Goal: Task Accomplishment & Management: Manage account settings

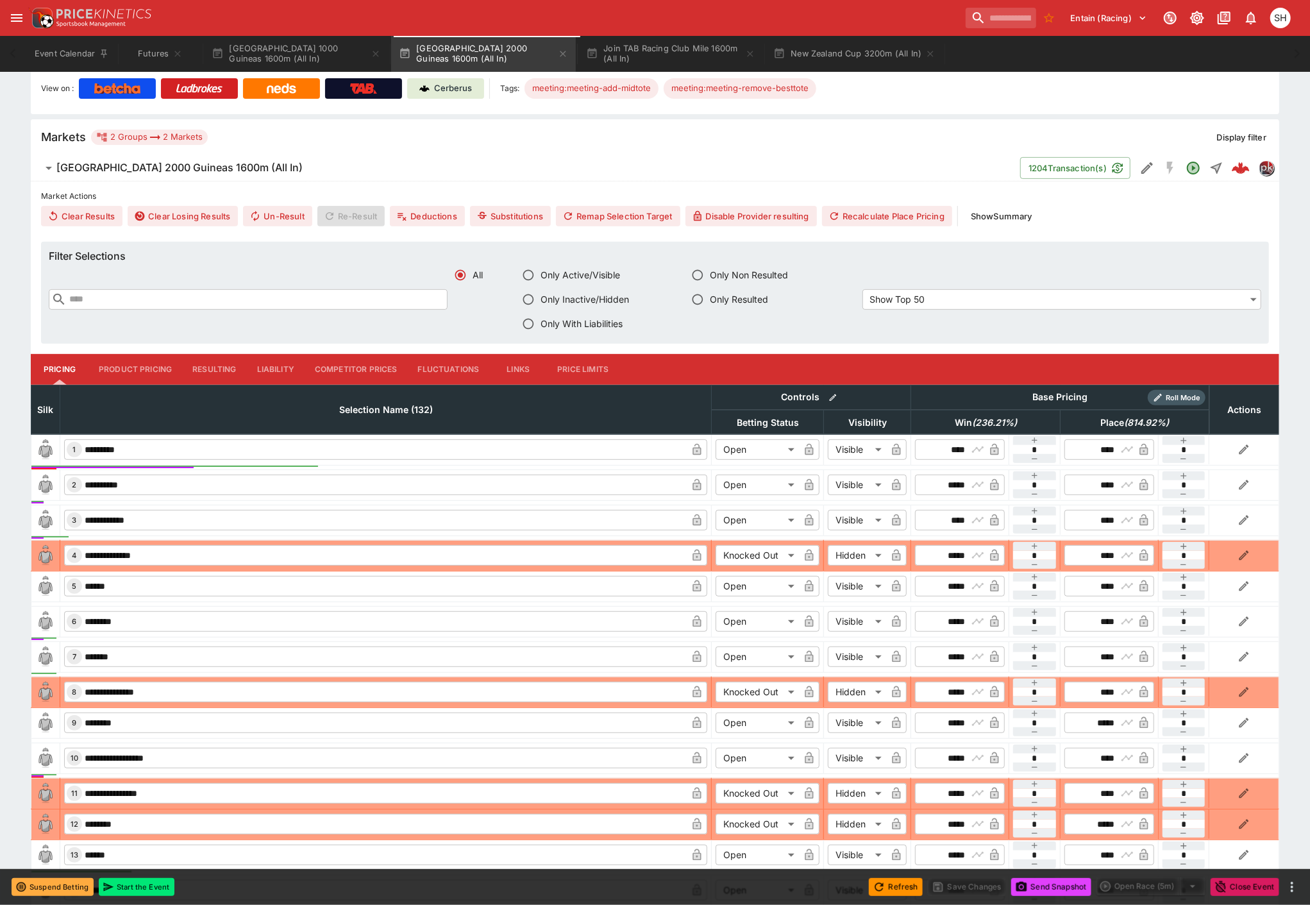
scroll to position [285, 0]
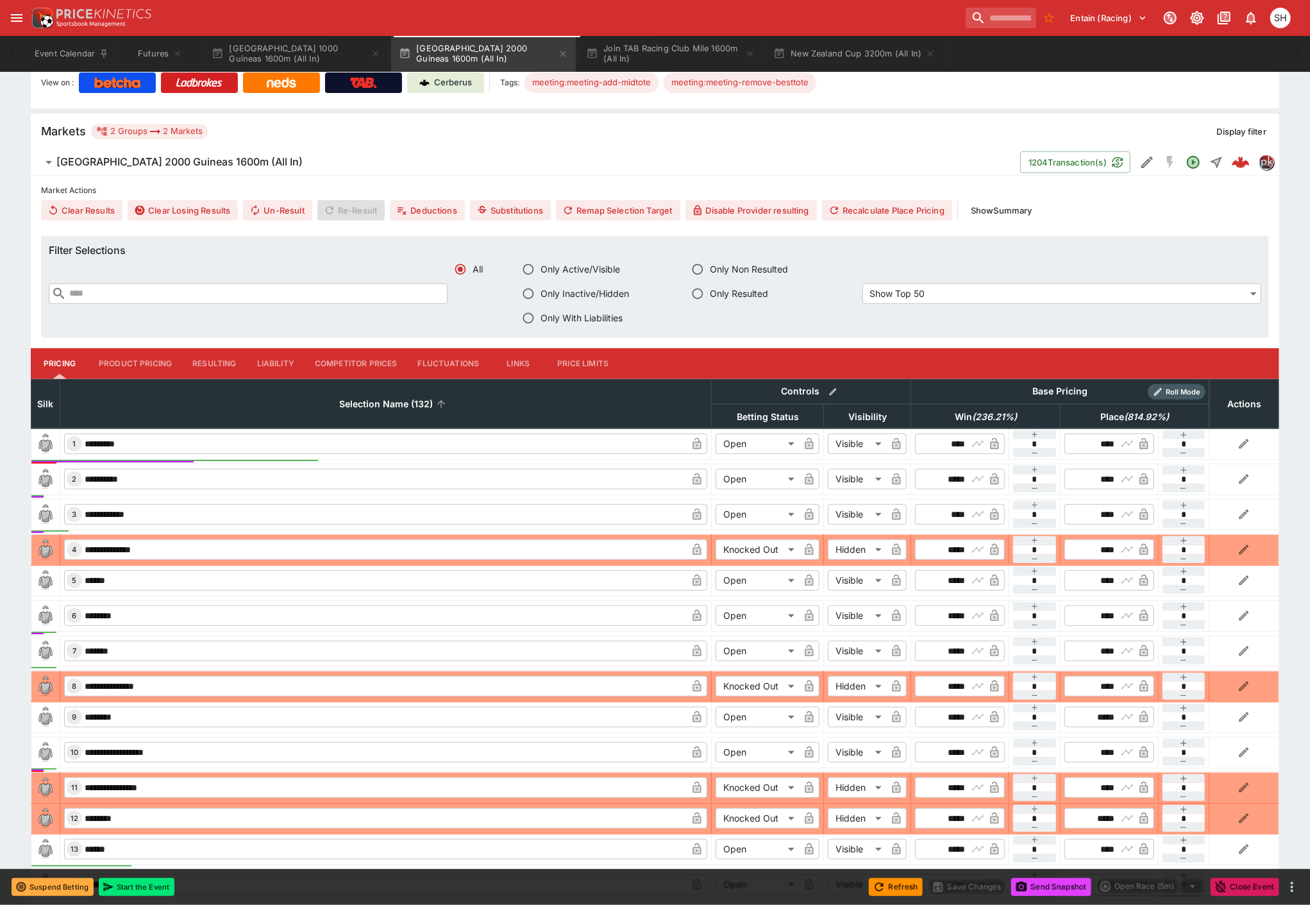
click at [402, 400] on span "Selection Name (132)" at bounding box center [386, 403] width 122 height 15
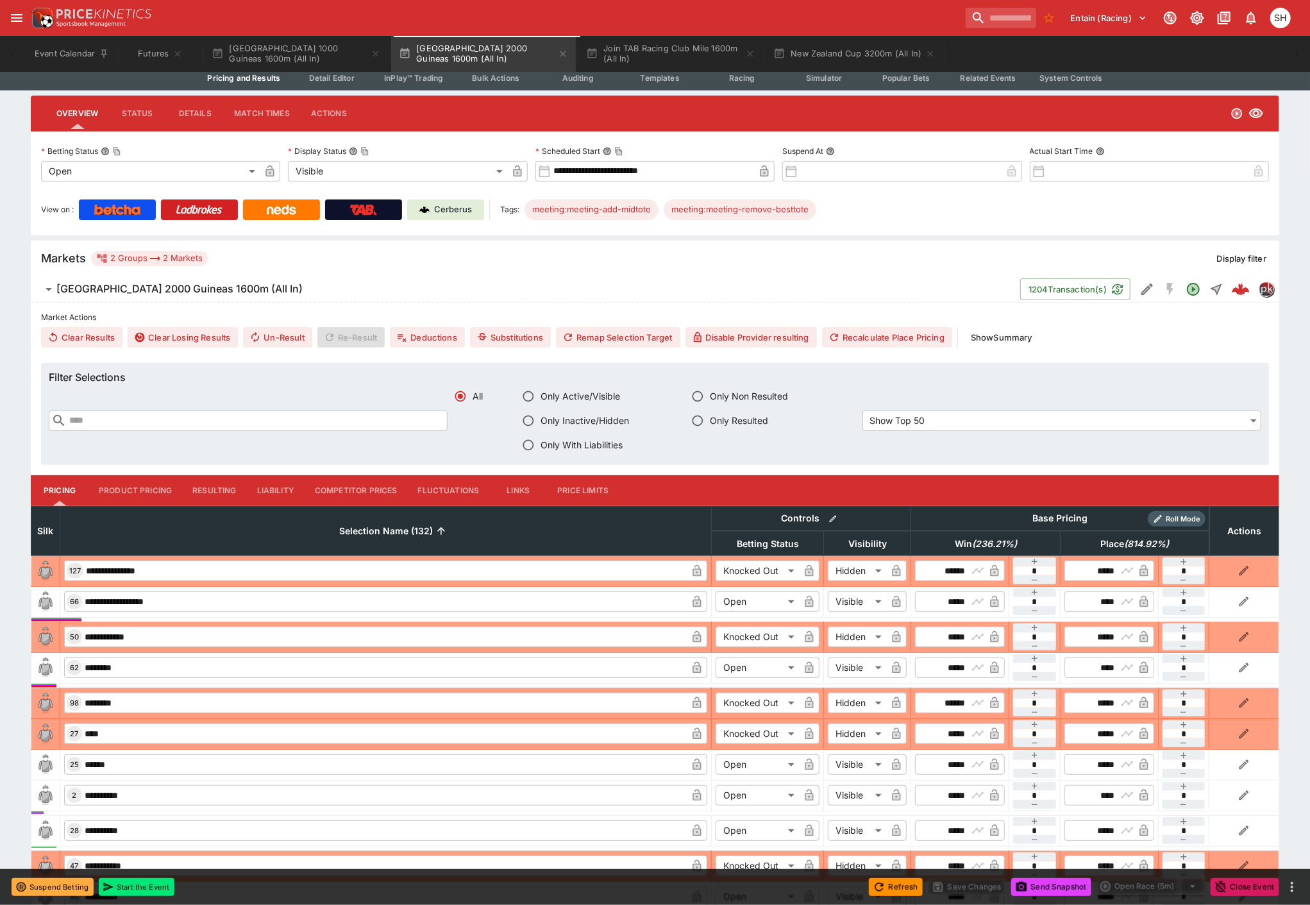
scroll to position [0, 0]
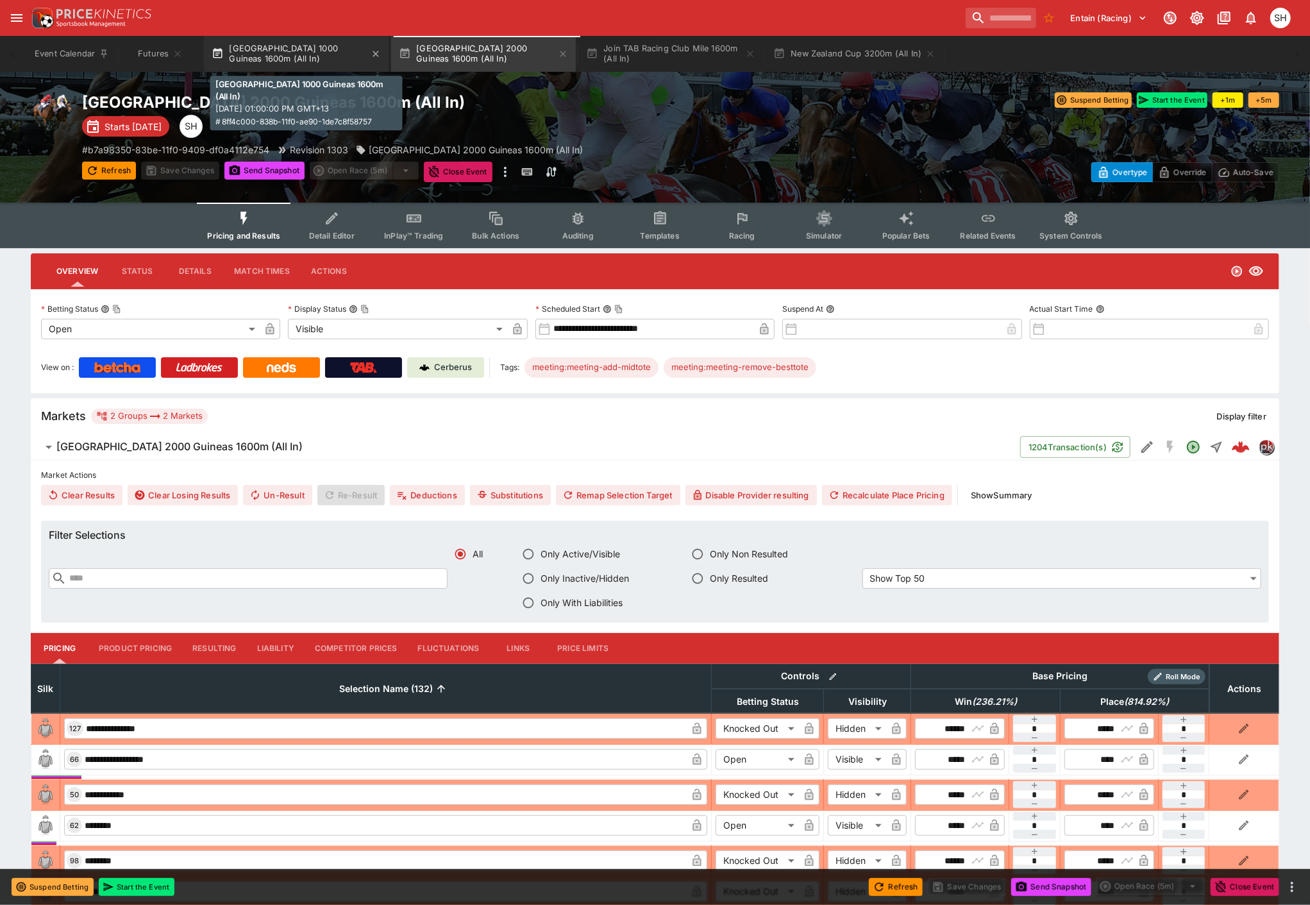
click at [276, 60] on button "[GEOGRAPHIC_DATA] 1000 Guineas 1600m (All In)" at bounding box center [296, 54] width 185 height 36
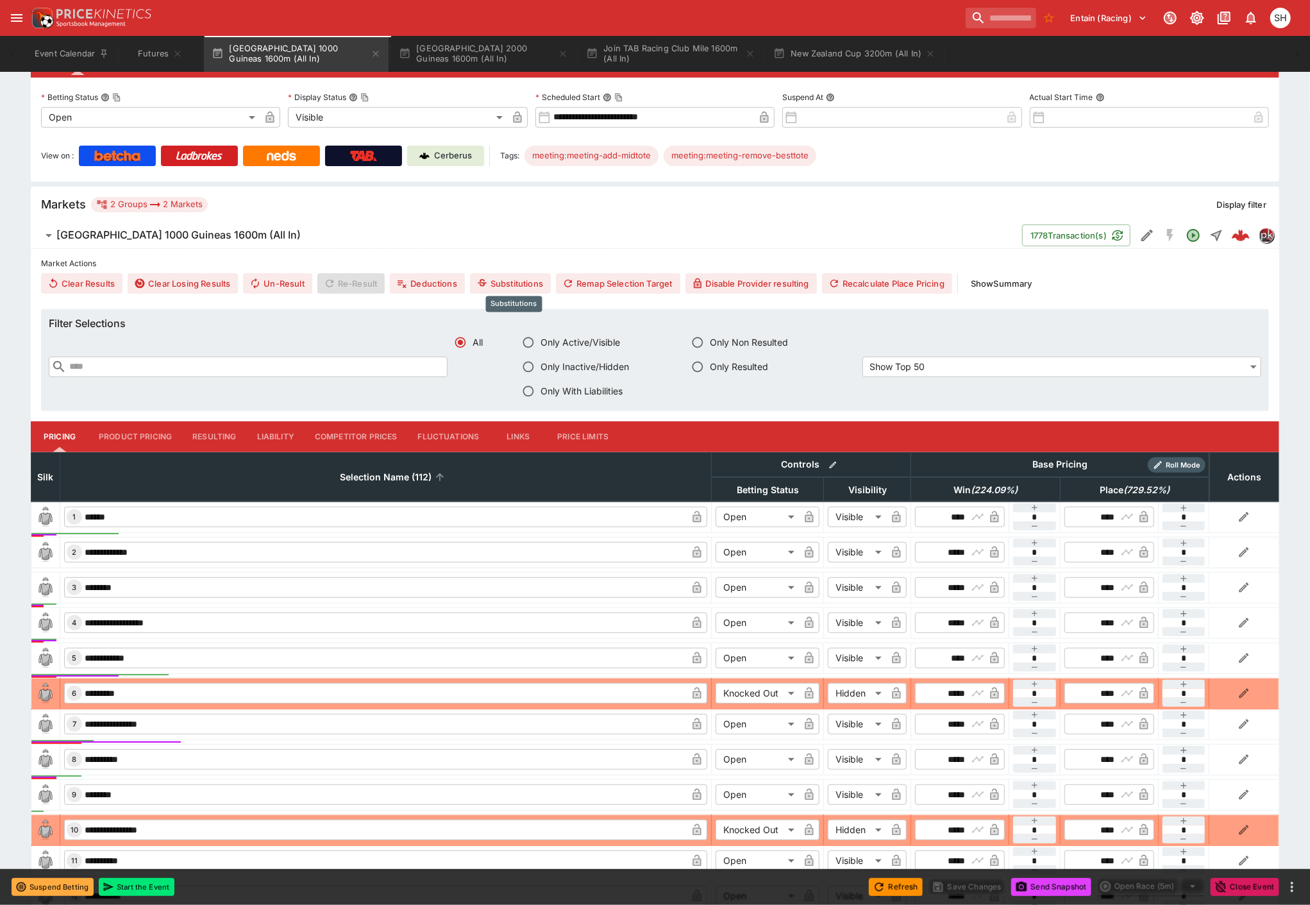
scroll to position [214, 0]
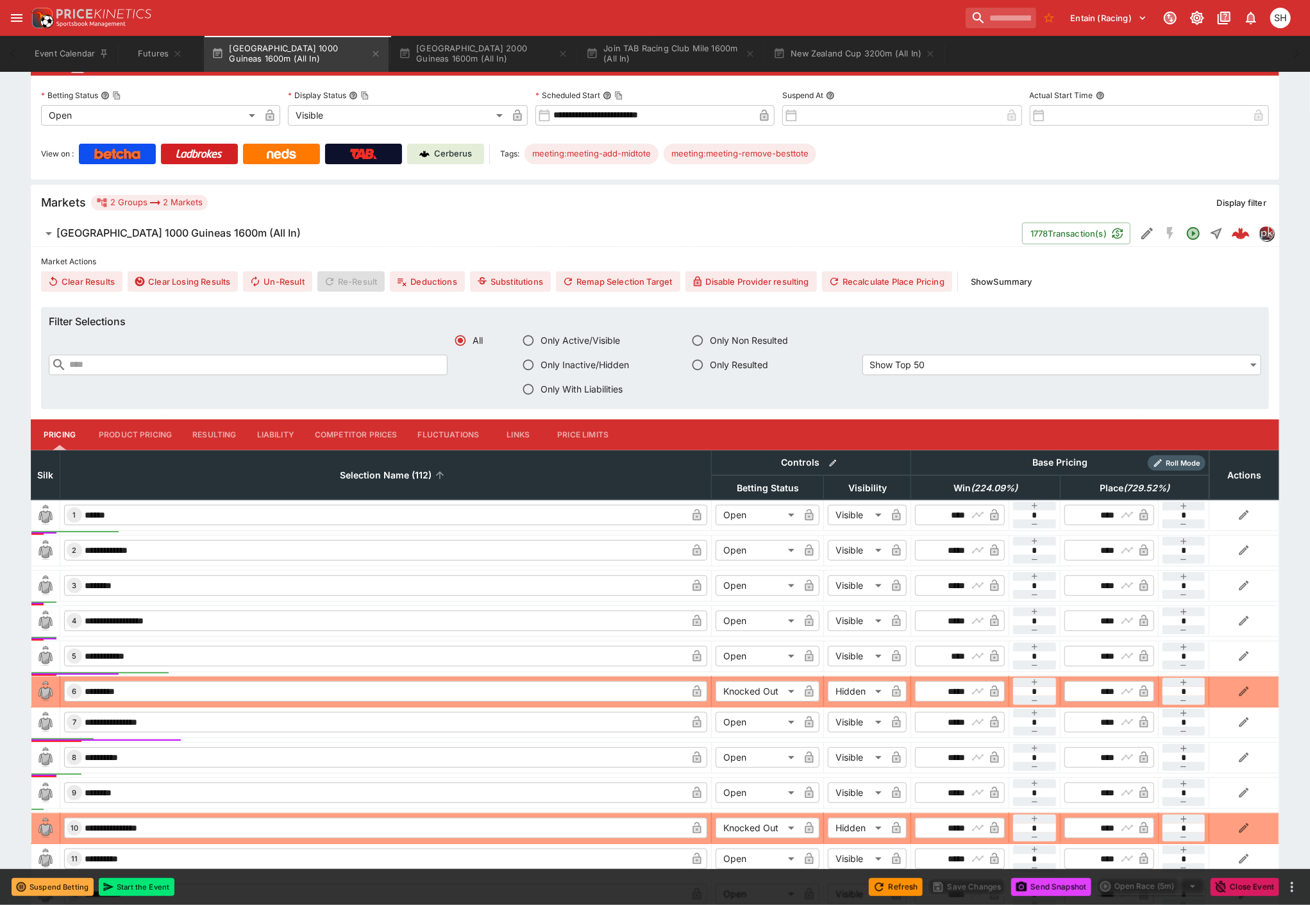
click at [403, 469] on span "Selection Name (112)" at bounding box center [386, 474] width 120 height 15
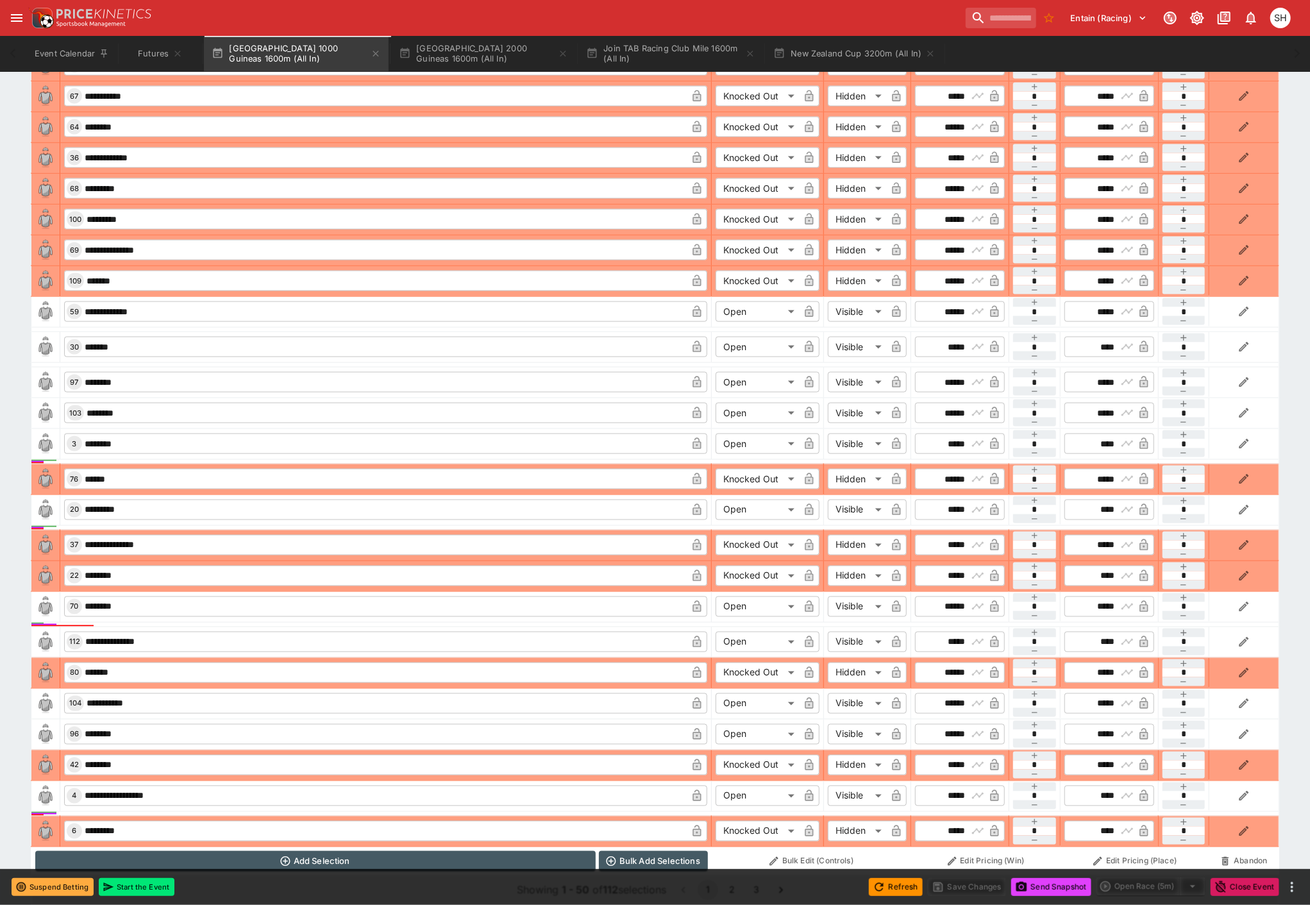
scroll to position [1546, 0]
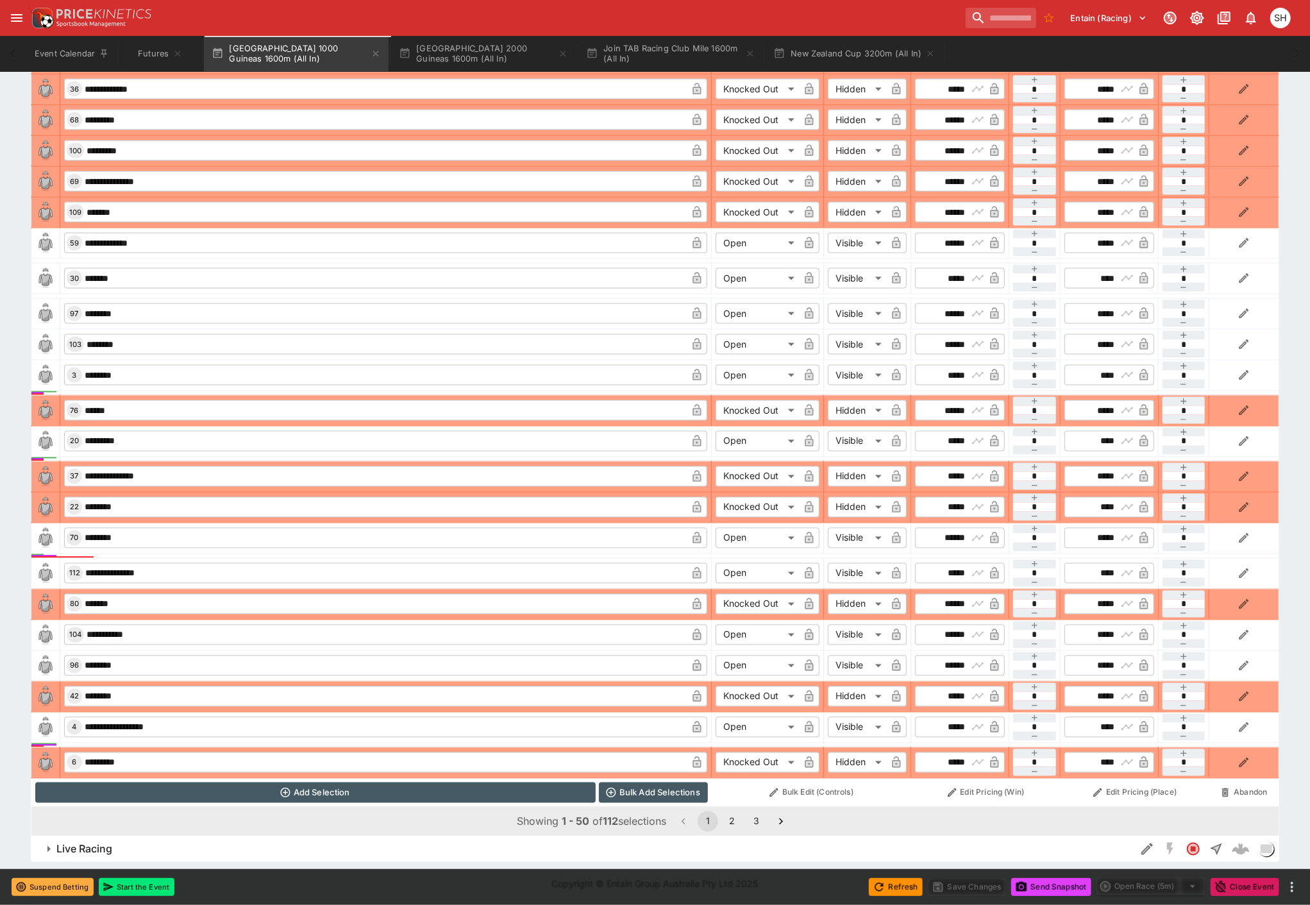
click at [740, 818] on button "2" at bounding box center [732, 821] width 21 height 21
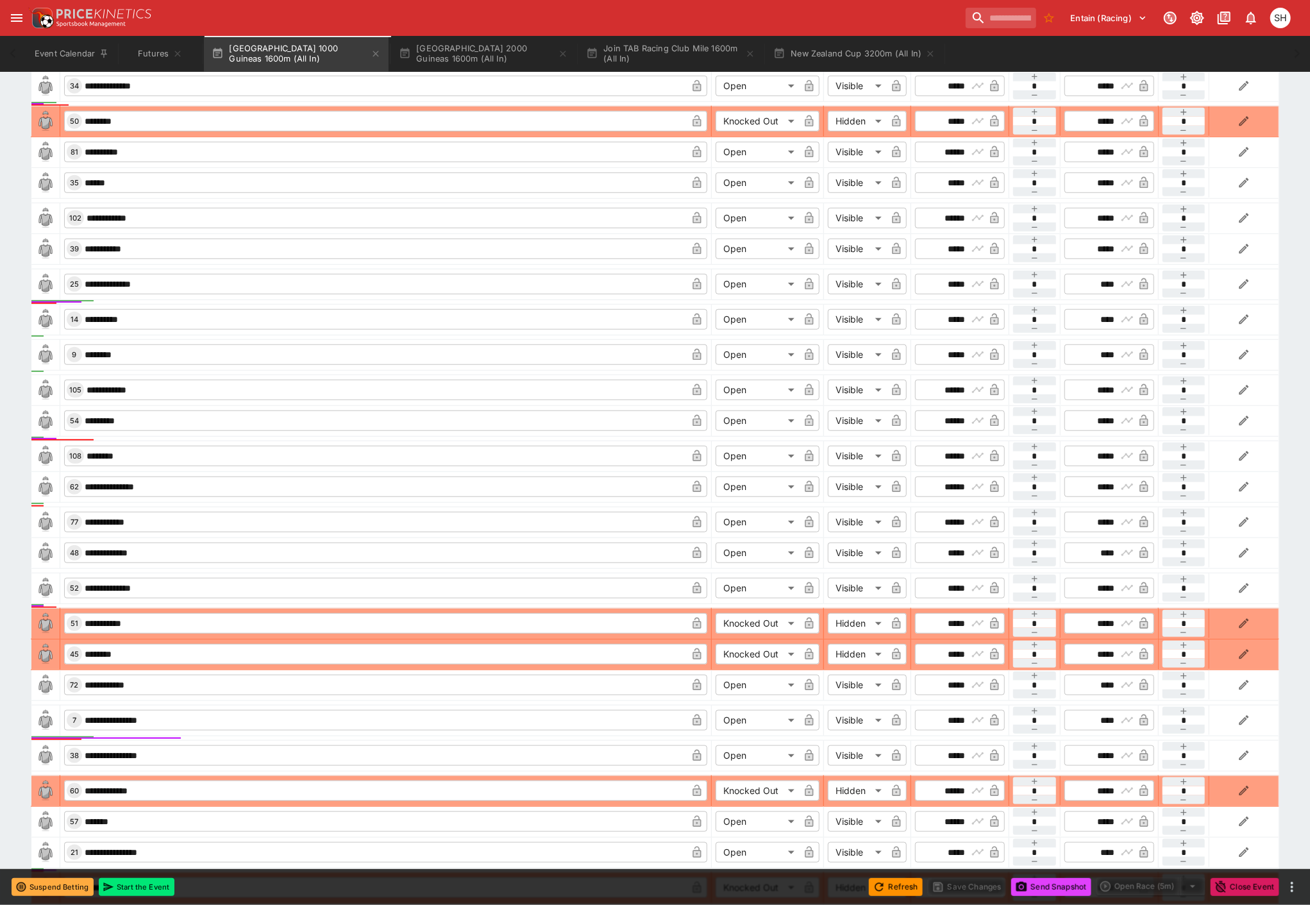
scroll to position [691, 0]
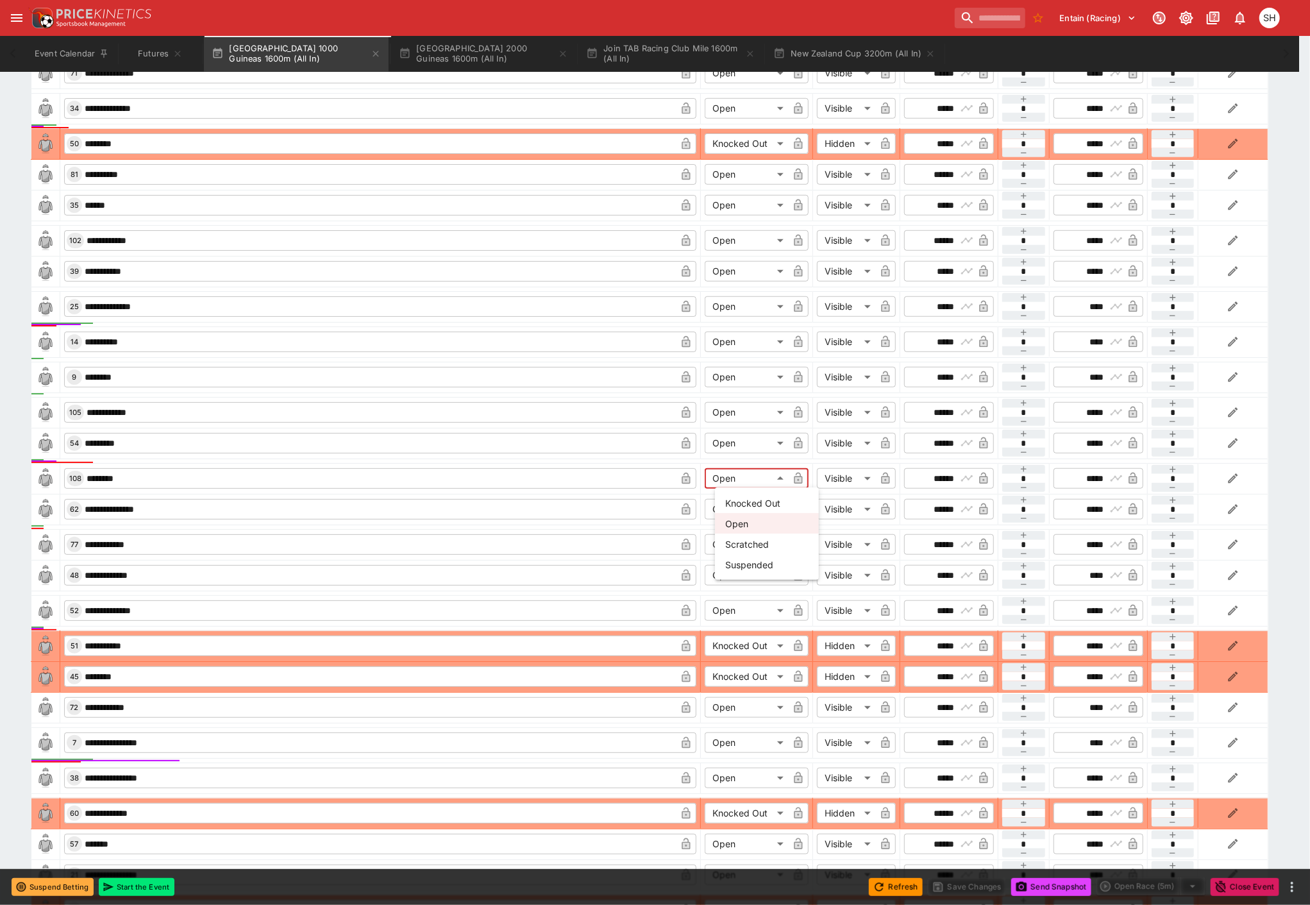
click at [781, 474] on body "**********" at bounding box center [655, 562] width 1310 height 2506
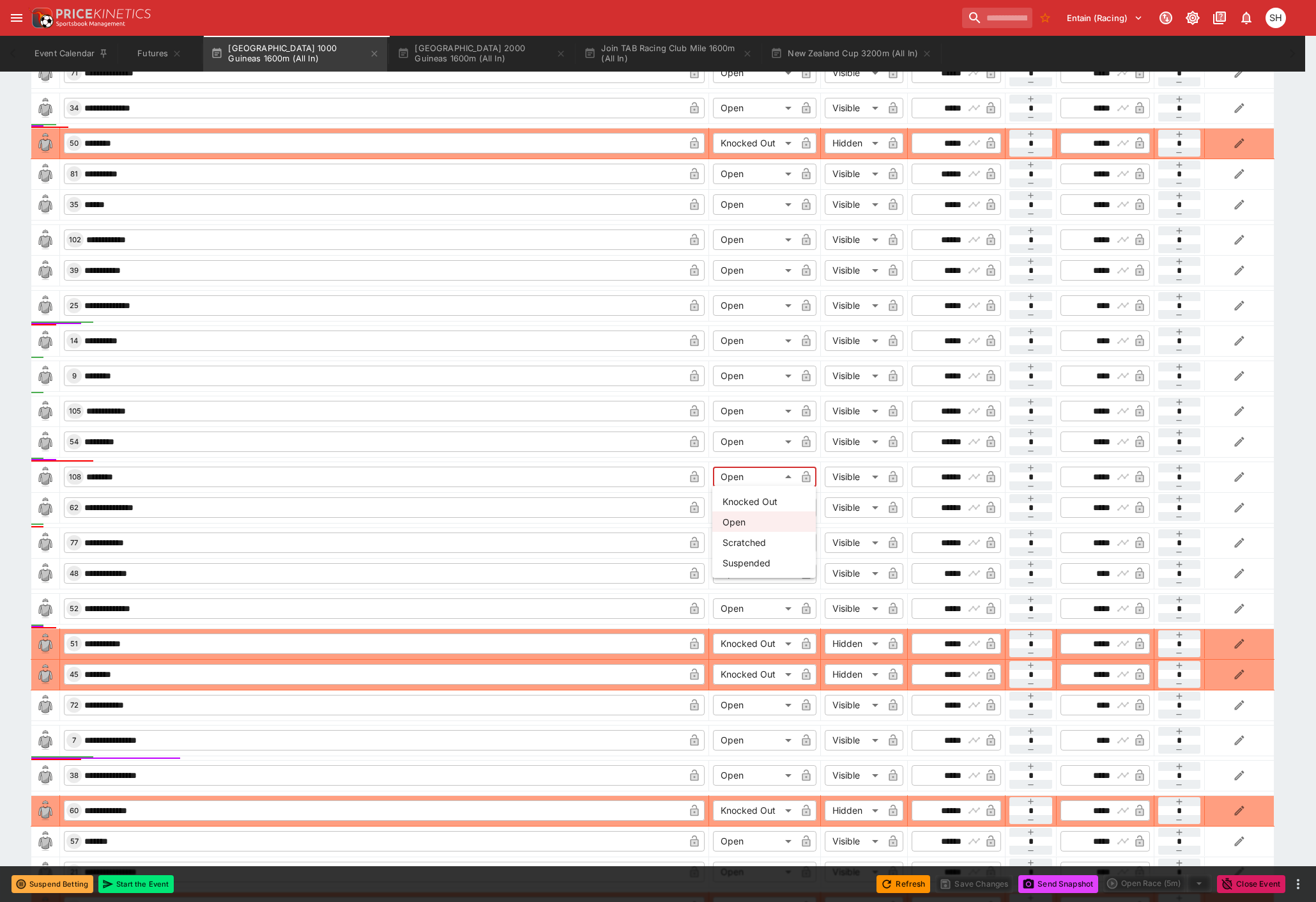
click at [770, 501] on li "Knocked Out" at bounding box center [764, 500] width 104 height 21
type input "**********"
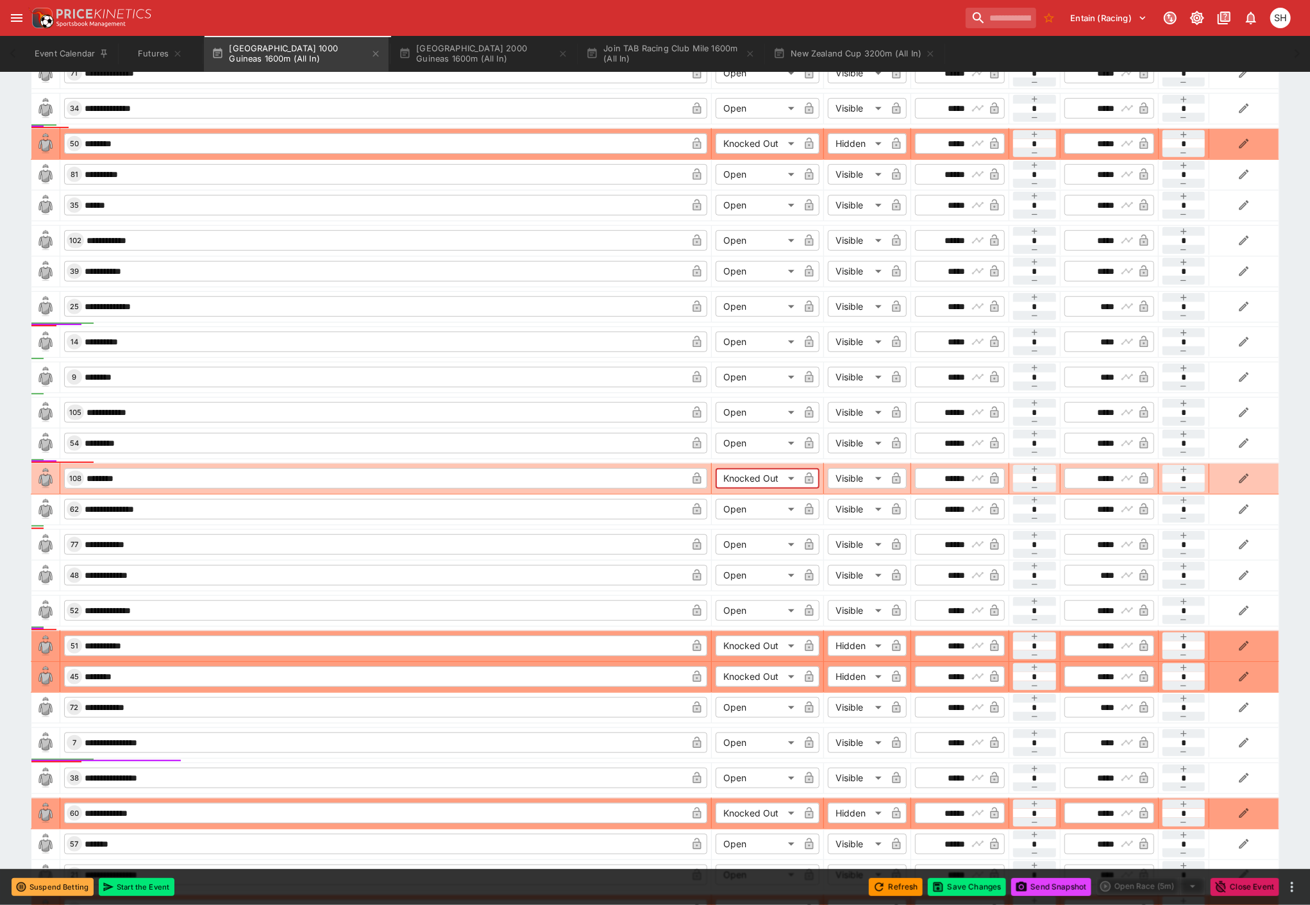
click at [866, 476] on body "**********" at bounding box center [655, 562] width 1310 height 2506
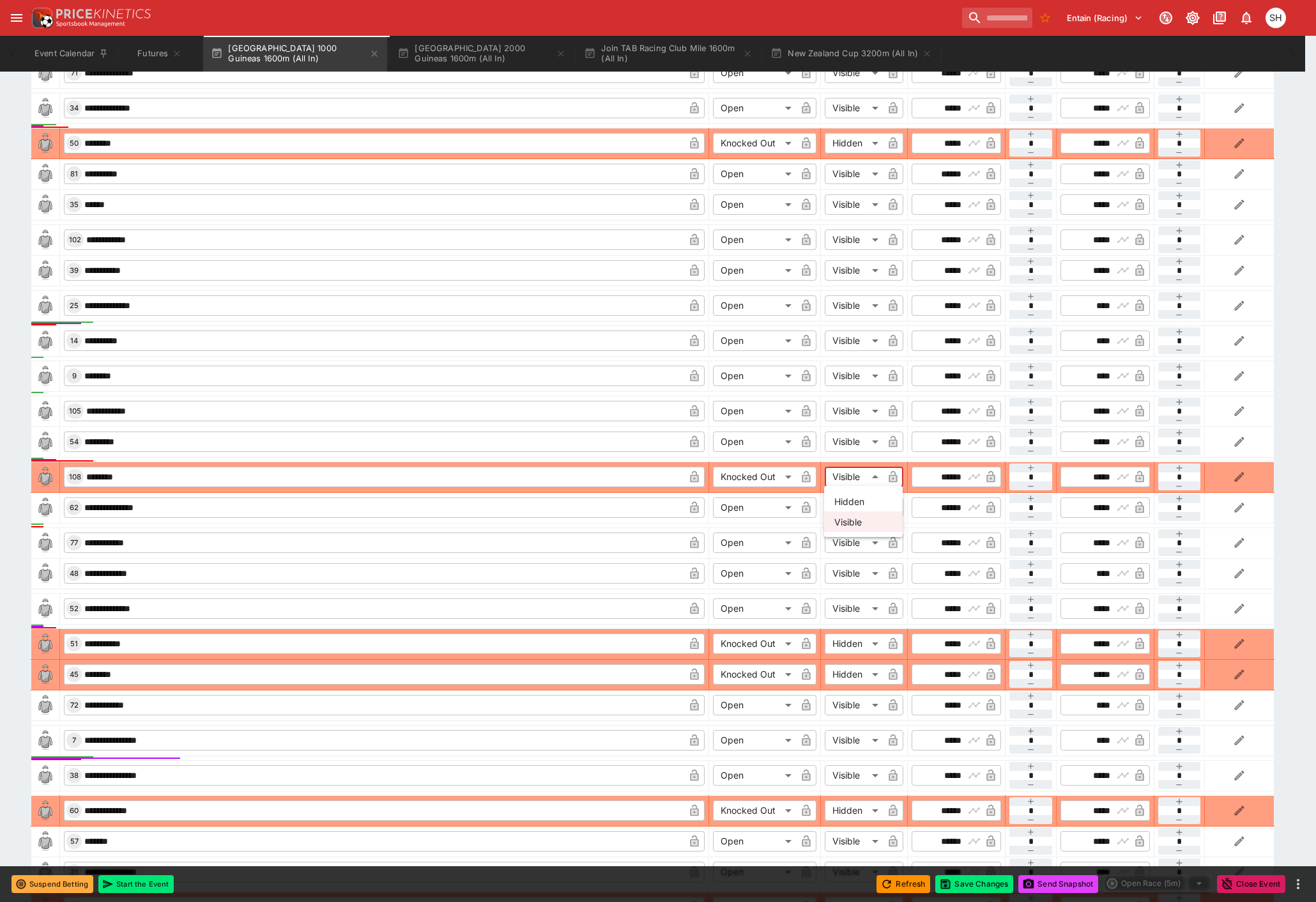
click at [869, 494] on li "Hidden" at bounding box center [863, 500] width 79 height 21
type input "******"
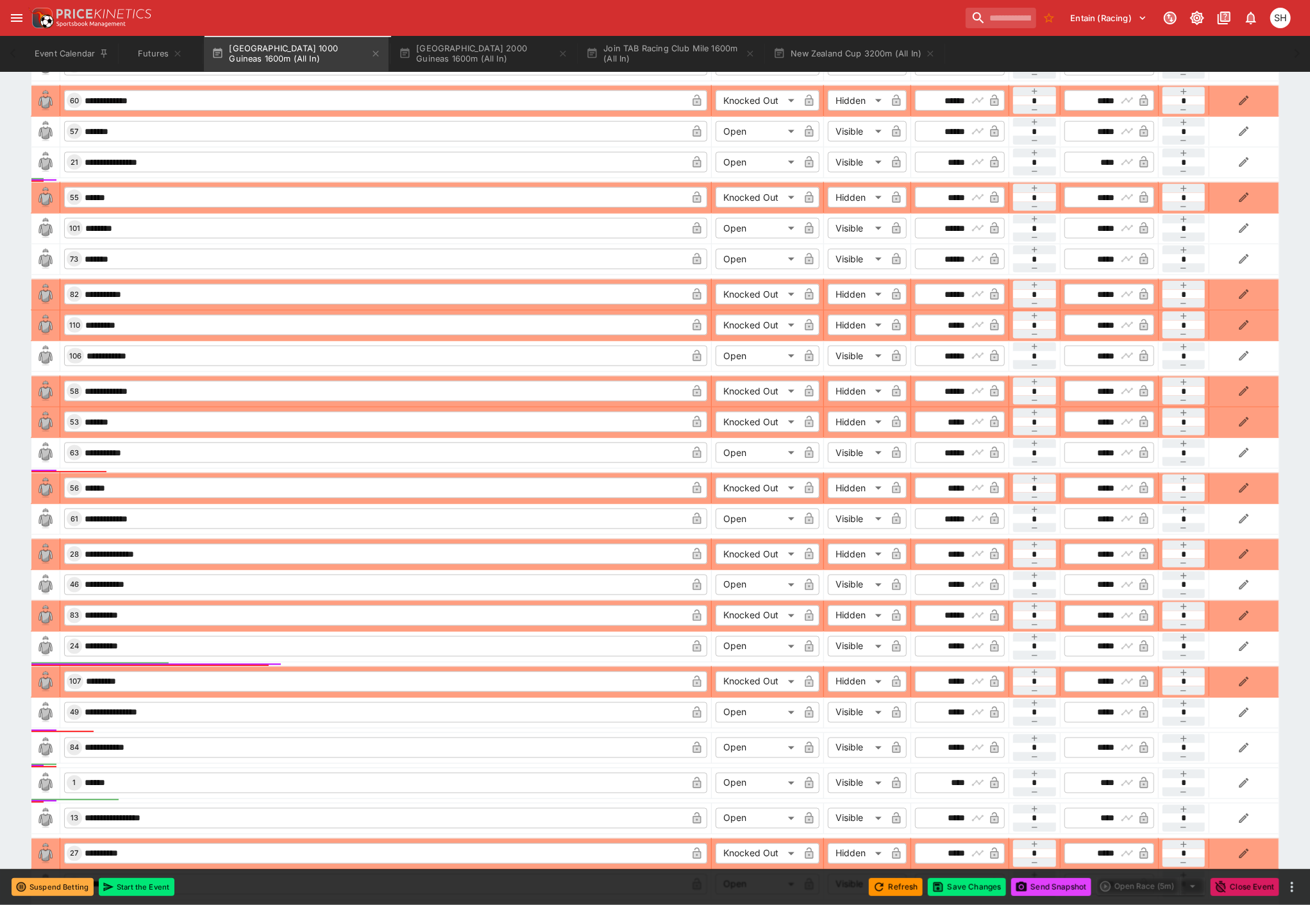
scroll to position [1600, 0]
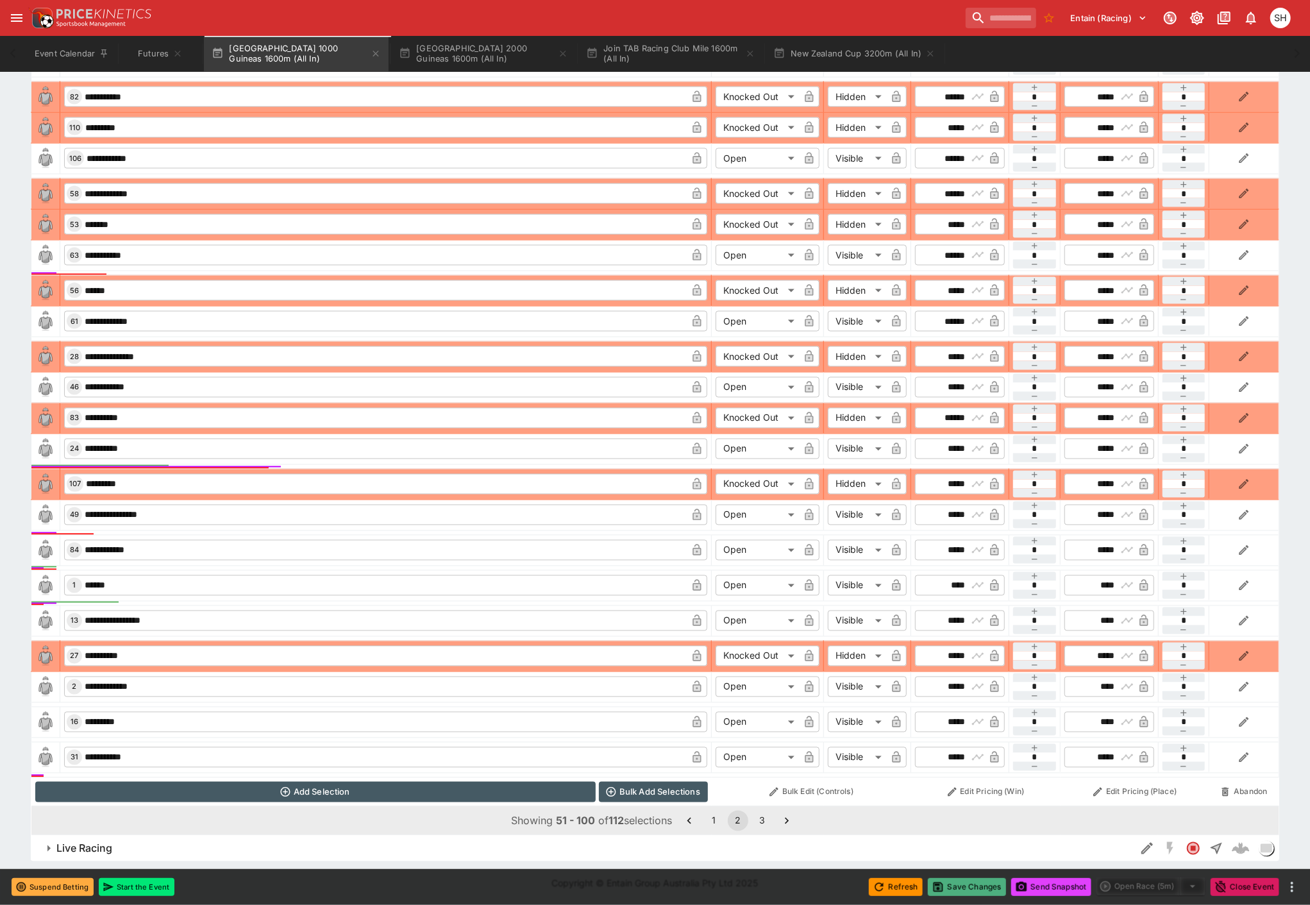
click at [957, 886] on button "Save Changes" at bounding box center [967, 887] width 78 height 18
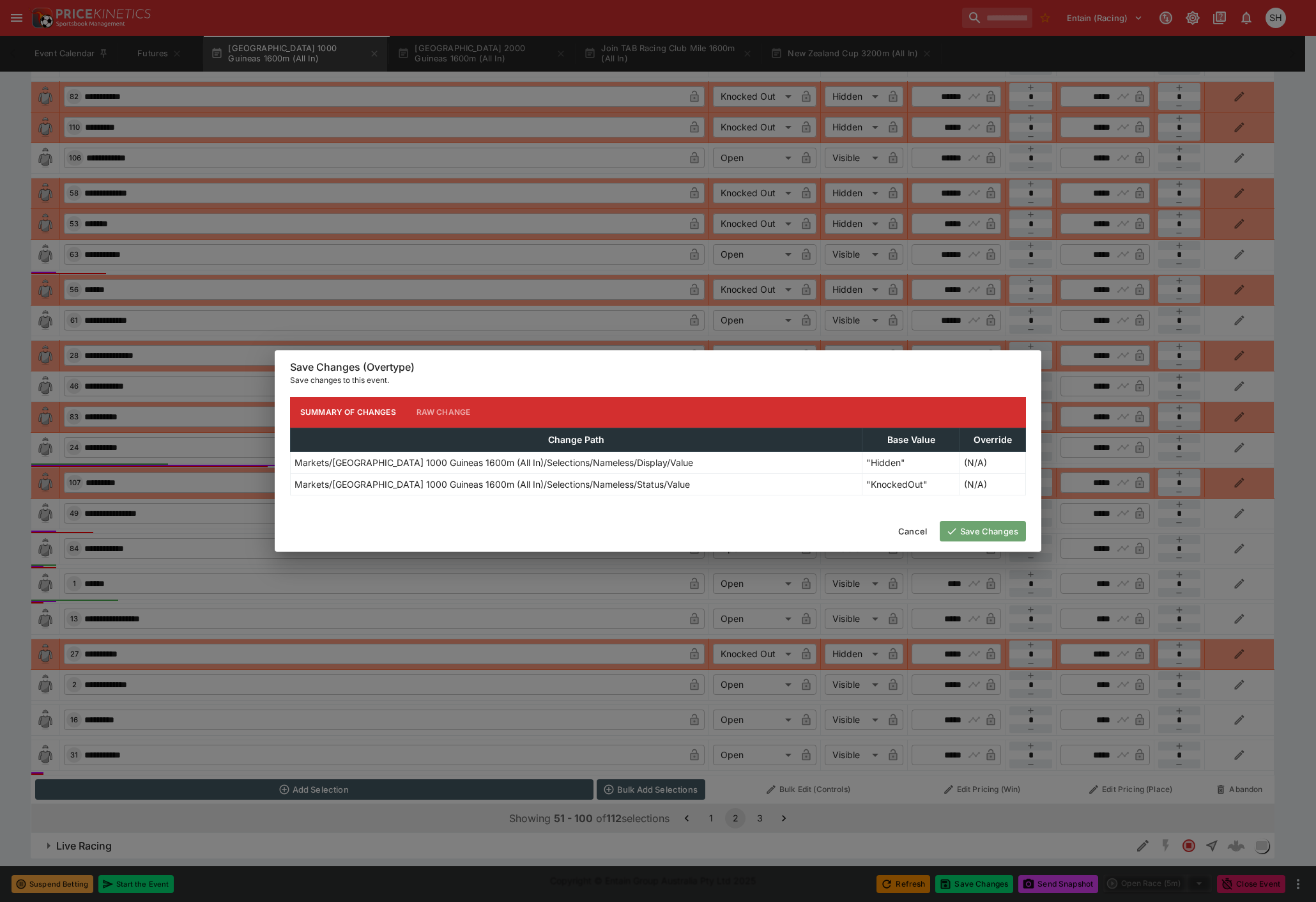
click at [985, 538] on button "Save Changes" at bounding box center [982, 531] width 87 height 21
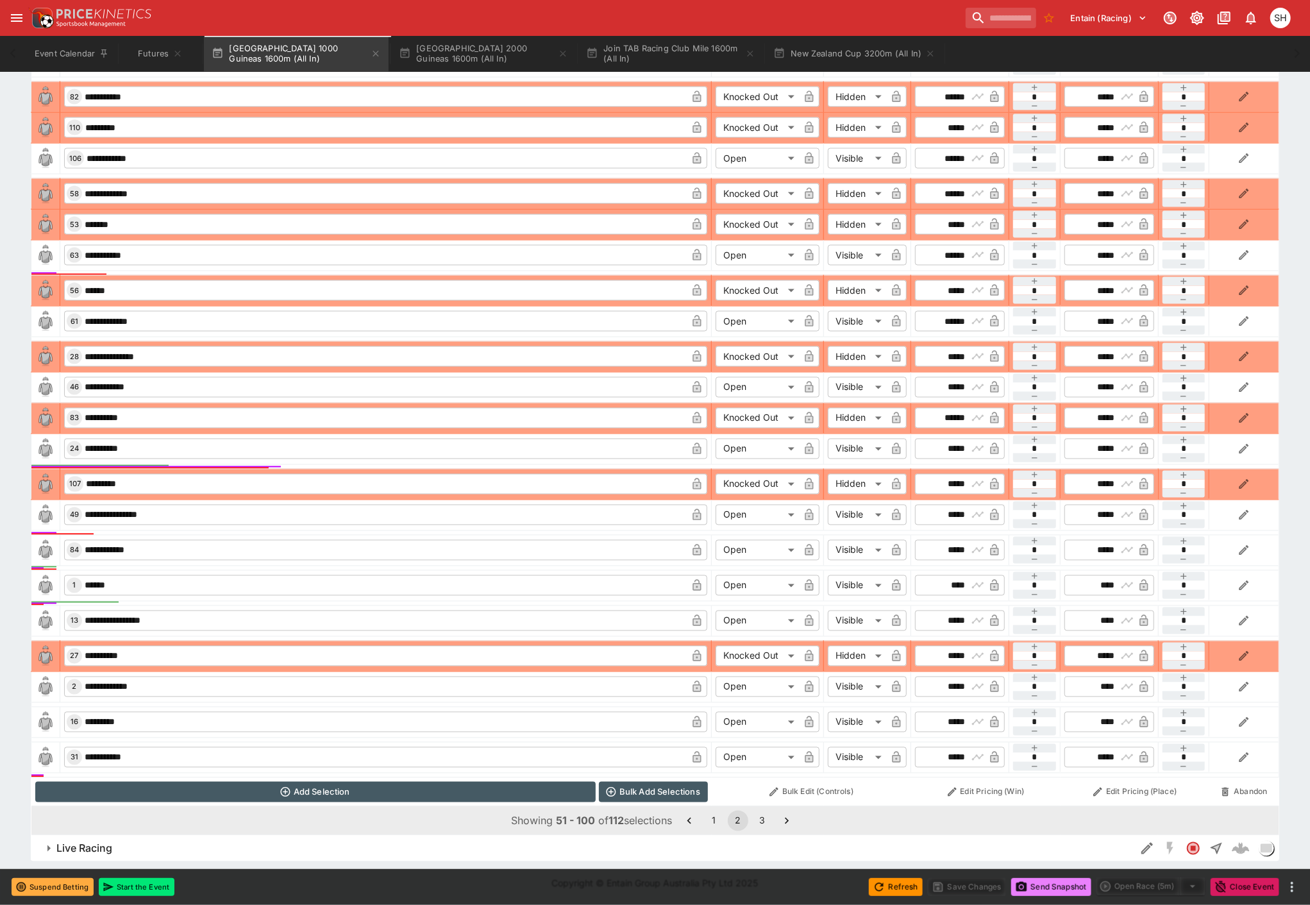
click at [1032, 887] on button "Send Snapshot" at bounding box center [1051, 887] width 80 height 18
click at [1035, 887] on button "Send Snapshot" at bounding box center [1051, 887] width 80 height 18
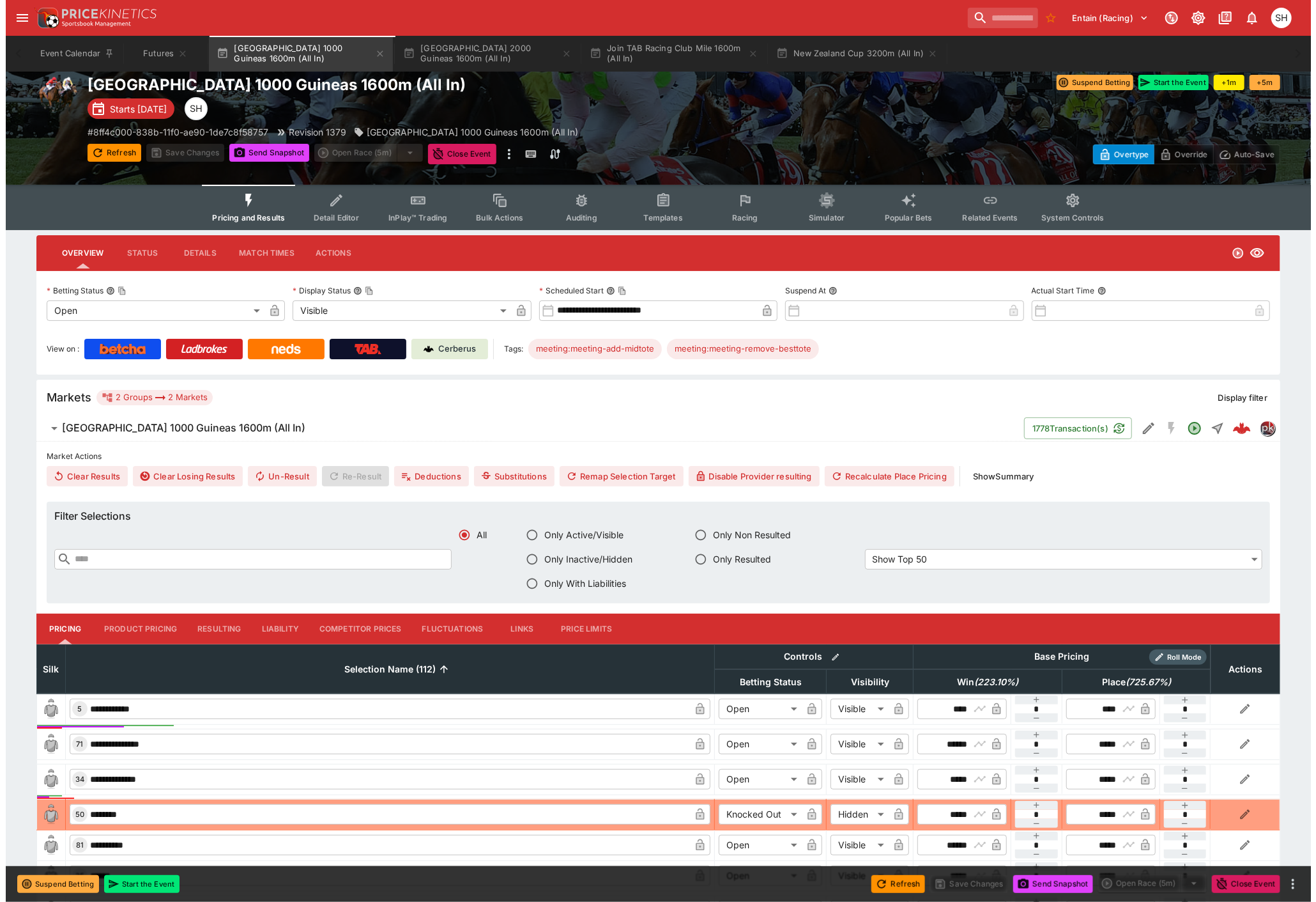
scroll to position [0, 0]
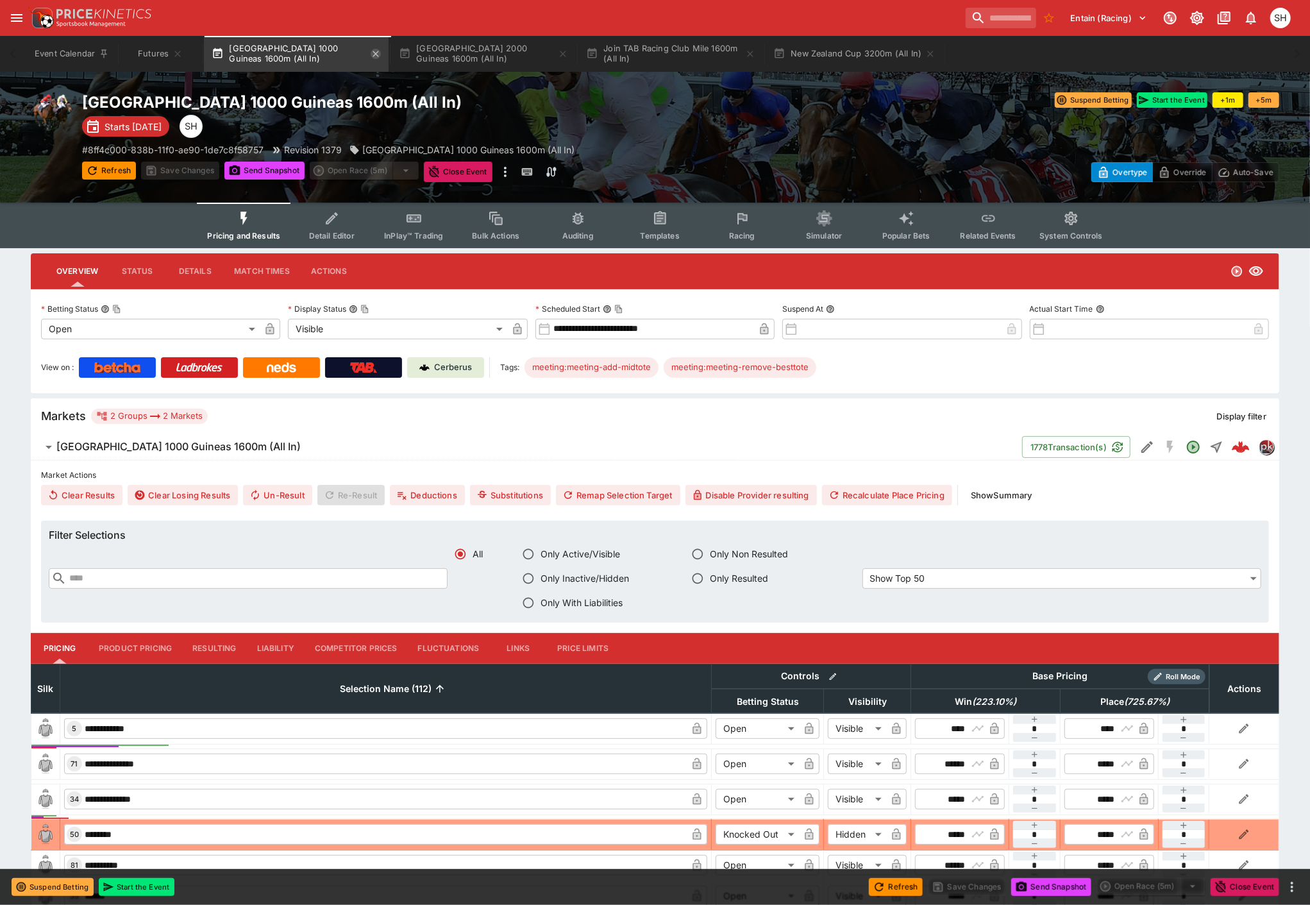
click at [379, 53] on icon "button" at bounding box center [376, 54] width 6 height 6
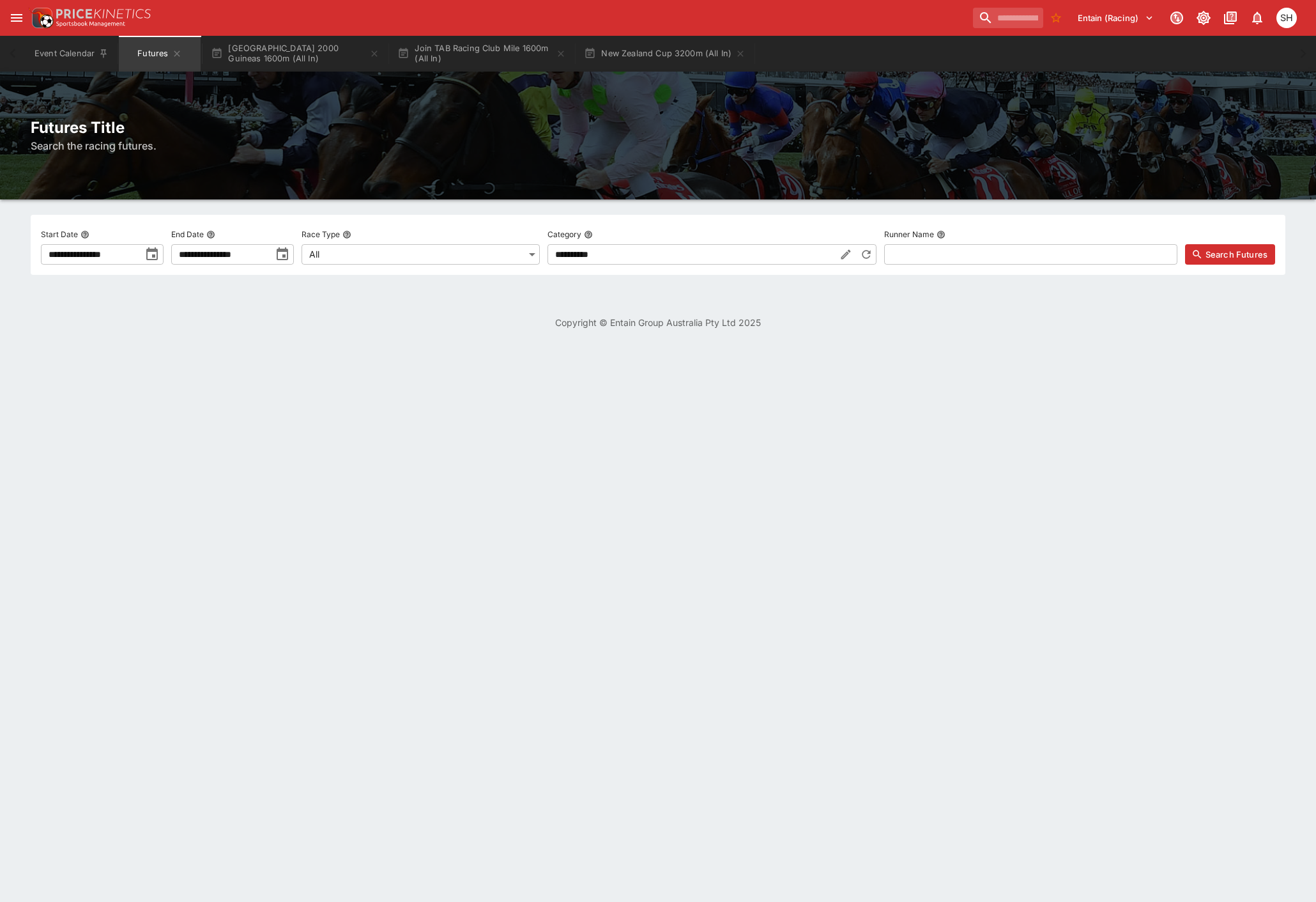
click at [378, 53] on icon "button" at bounding box center [375, 54] width 6 height 6
click at [378, 53] on button "New Zealand Cup 3200m (All In)" at bounding box center [292, 54] width 177 height 36
click at [372, 54] on icon "button" at bounding box center [368, 54] width 10 height 10
click at [180, 55] on icon "Futures" at bounding box center [176, 54] width 10 height 10
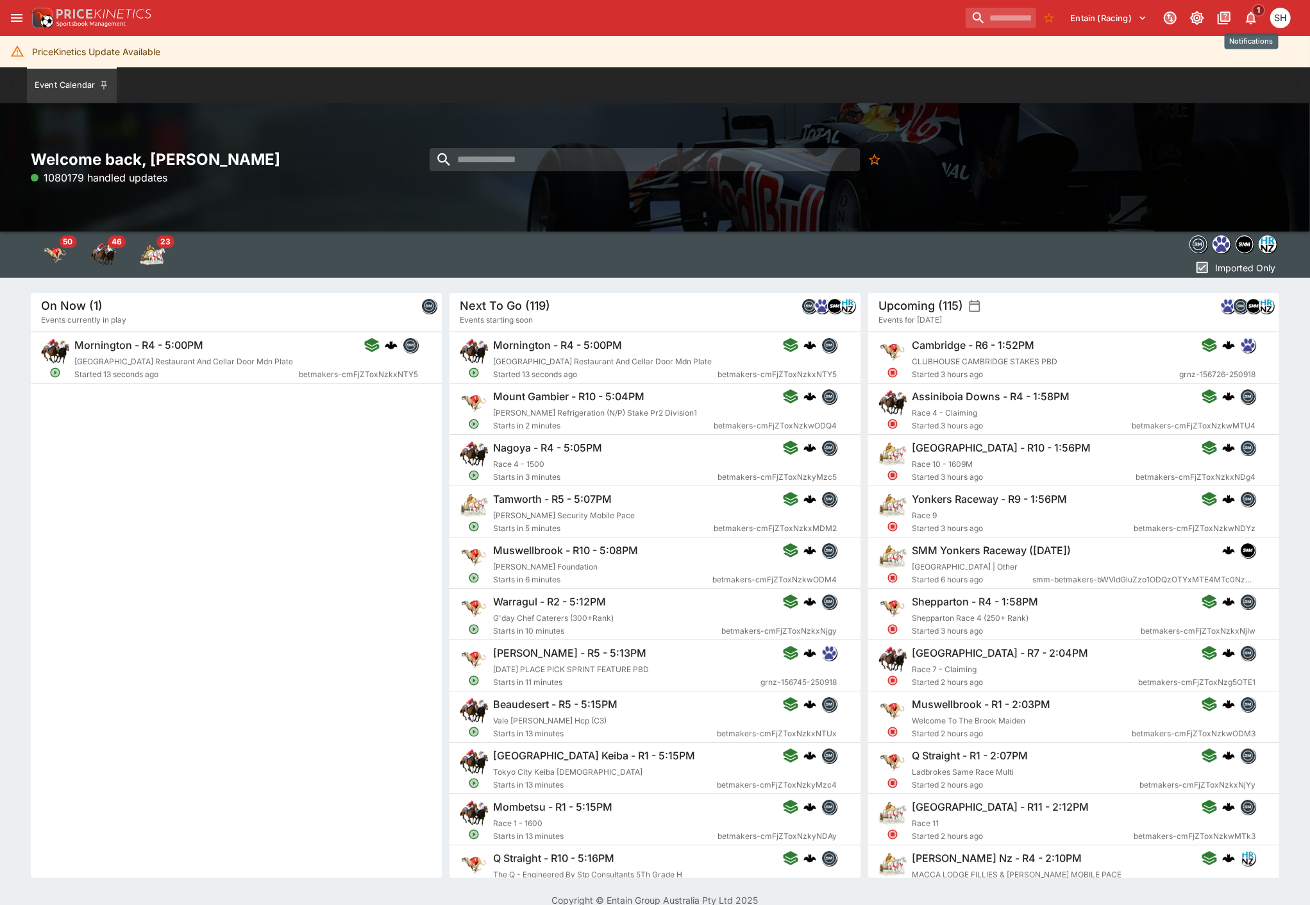
click at [1251, 14] on icon "Notifications" at bounding box center [1251, 18] width 10 height 13
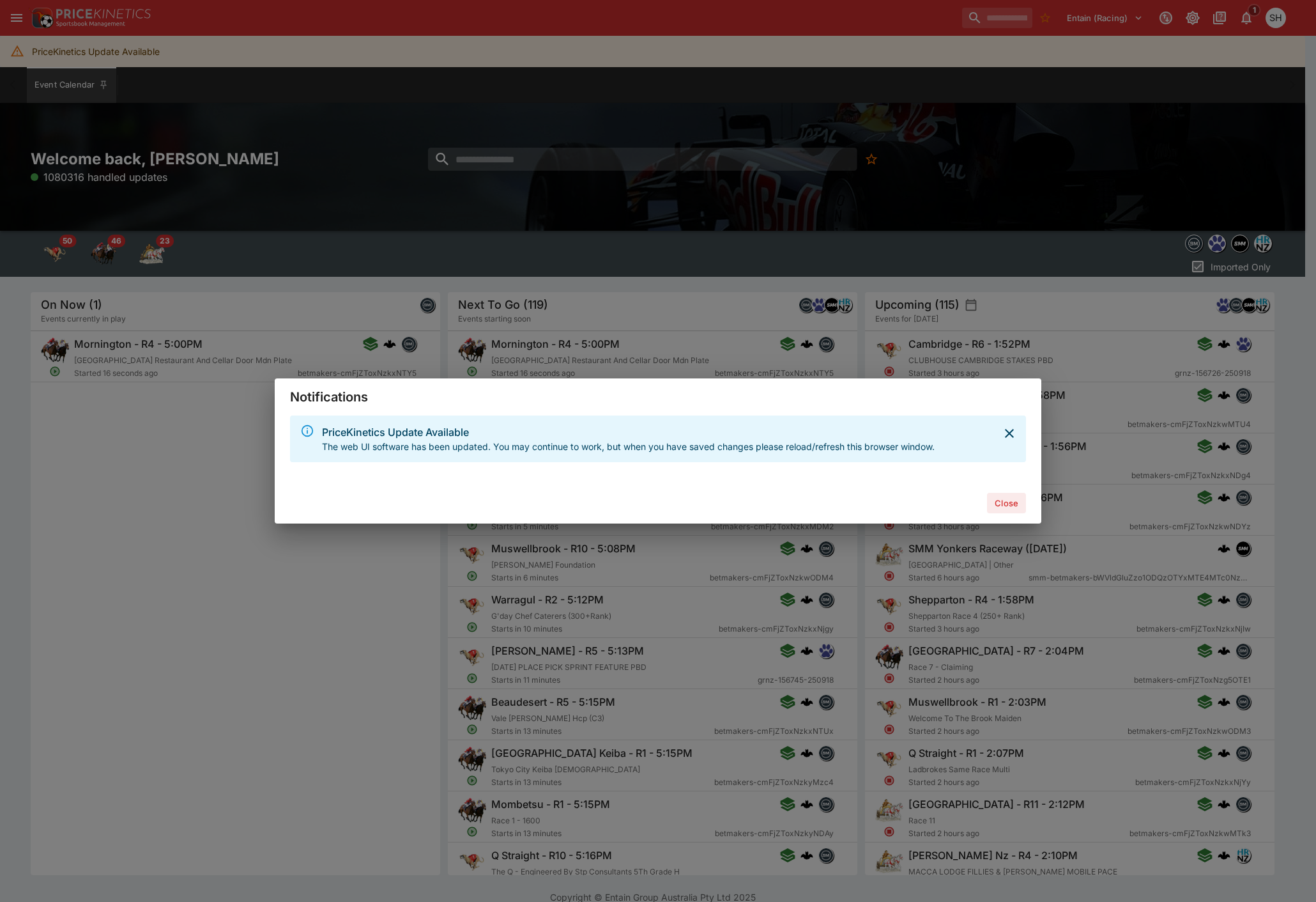
click at [1127, 155] on div "Notifications PriceKinetics Update Available The web UI software has been updat…" at bounding box center [658, 451] width 1316 height 902
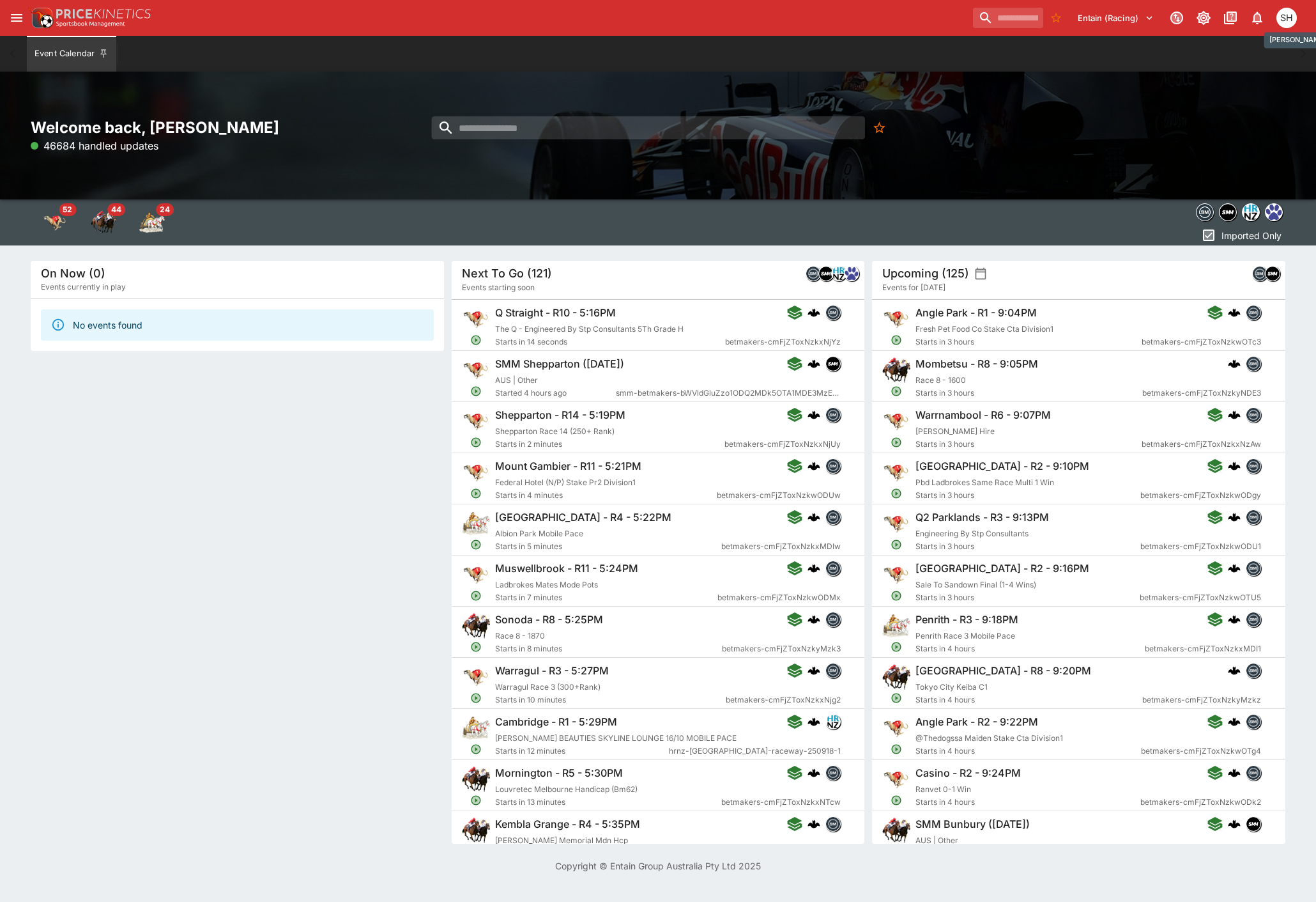
click at [1288, 17] on div "SH" at bounding box center [1286, 18] width 21 height 21
click at [1268, 67] on li "Logout" at bounding box center [1269, 68] width 71 height 21
